Goal: Check status: Check status

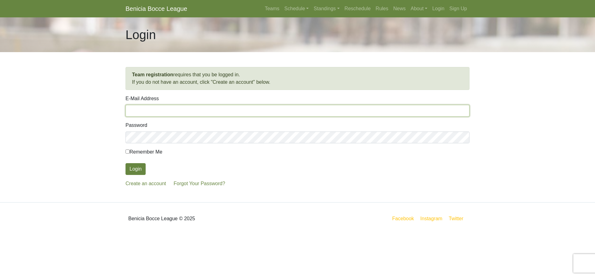
click at [146, 111] on input "E-Mail Address" at bounding box center [297, 111] width 344 height 12
type input "thor21rk@comcast.net"
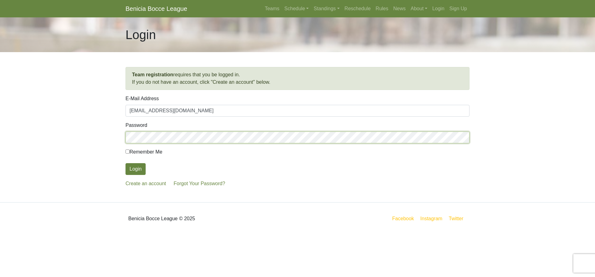
click at [125, 163] on button "Login" at bounding box center [135, 169] width 20 height 12
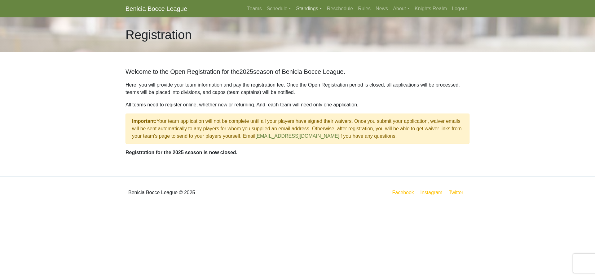
click at [321, 11] on link "Standings" at bounding box center [308, 8] width 31 height 12
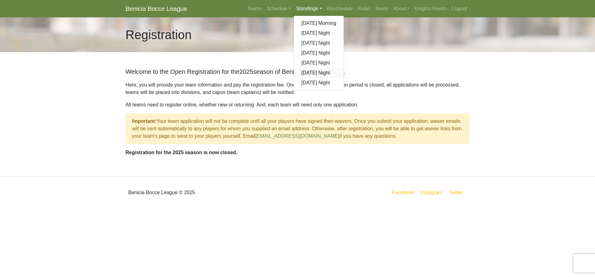
click at [309, 71] on link "[DATE] Night" at bounding box center [319, 73] width 50 height 10
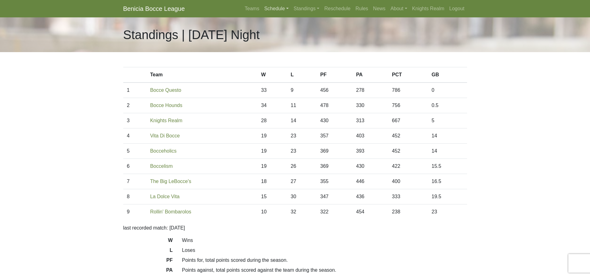
click at [288, 10] on link "Schedule" at bounding box center [276, 8] width 29 height 12
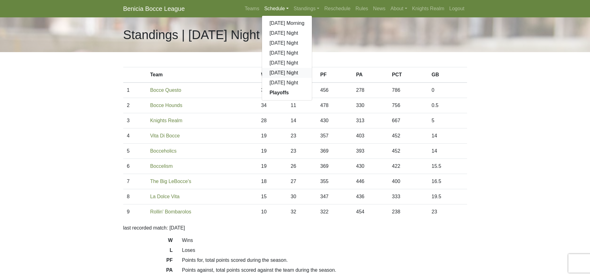
click at [280, 73] on link "[DATE] Night" at bounding box center [287, 73] width 50 height 10
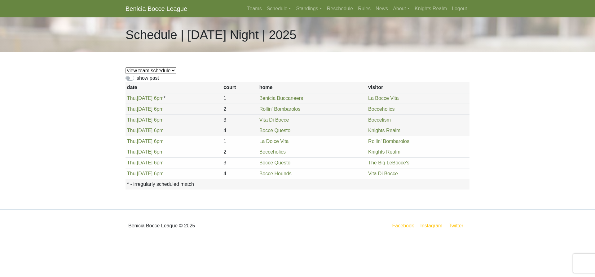
click at [172, 71] on select "view team schedule Knights Realm La Dolce Vita The Big LeBocce's Bocceholics Bo…" at bounding box center [150, 70] width 50 height 7
select select "1847"
click at [125, 67] on select "view team schedule Knights Realm La Dolce Vita The Big LeBocce's Bocceholics Bo…" at bounding box center [150, 70] width 50 height 7
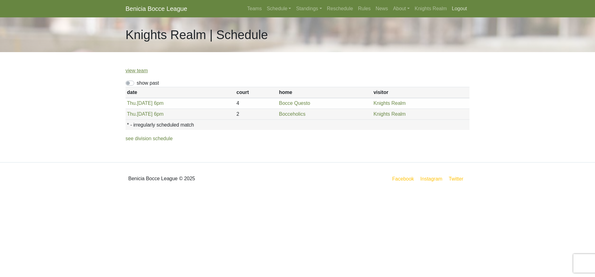
click at [465, 9] on link "Logout" at bounding box center [459, 8] width 20 height 12
